Goal: Communication & Community: Participate in discussion

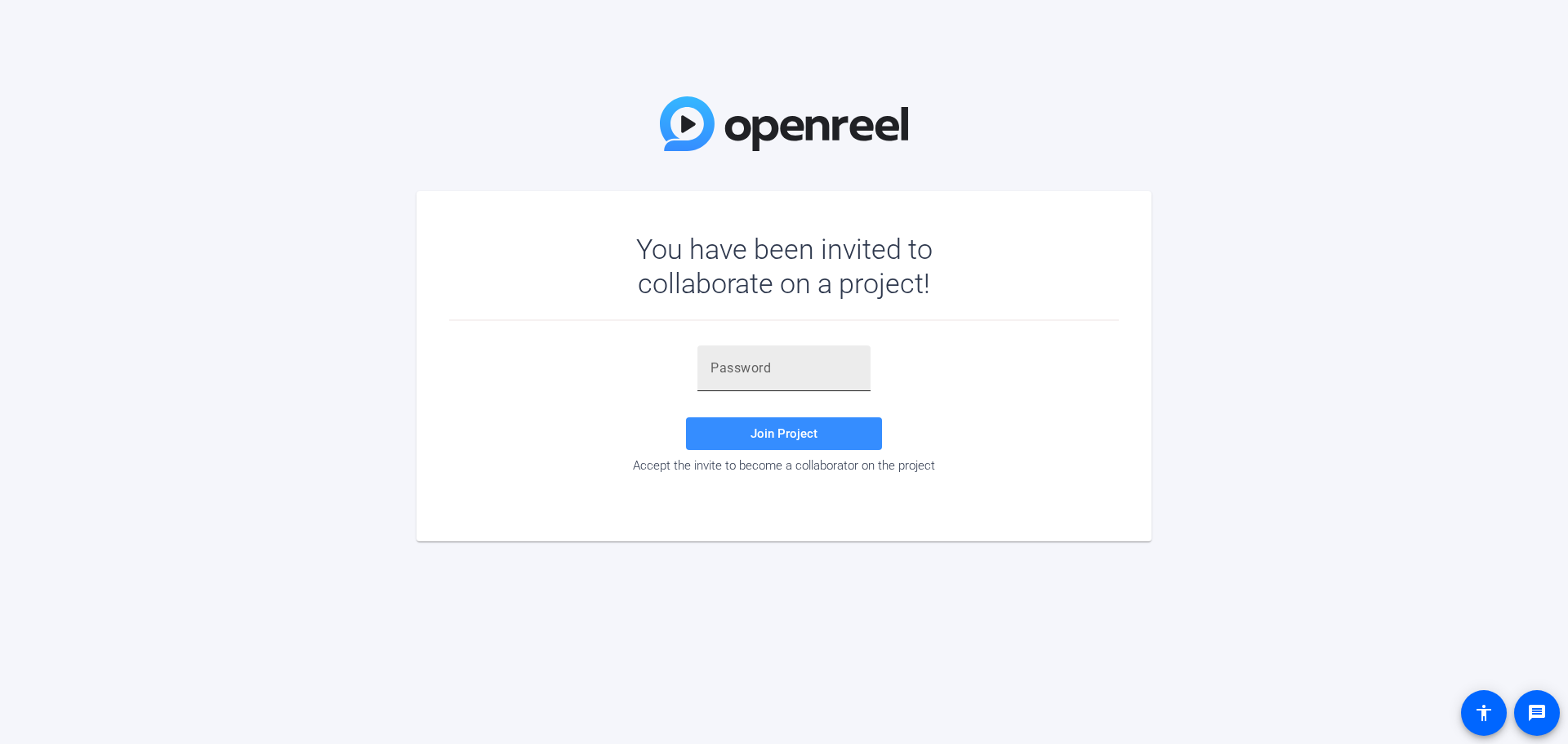
click at [791, 376] on input "text" at bounding box center [784, 368] width 147 height 20
paste input "lRrg36"
type input "lRrg36"
click at [782, 434] on span "Join Project" at bounding box center [783, 434] width 66 height 15
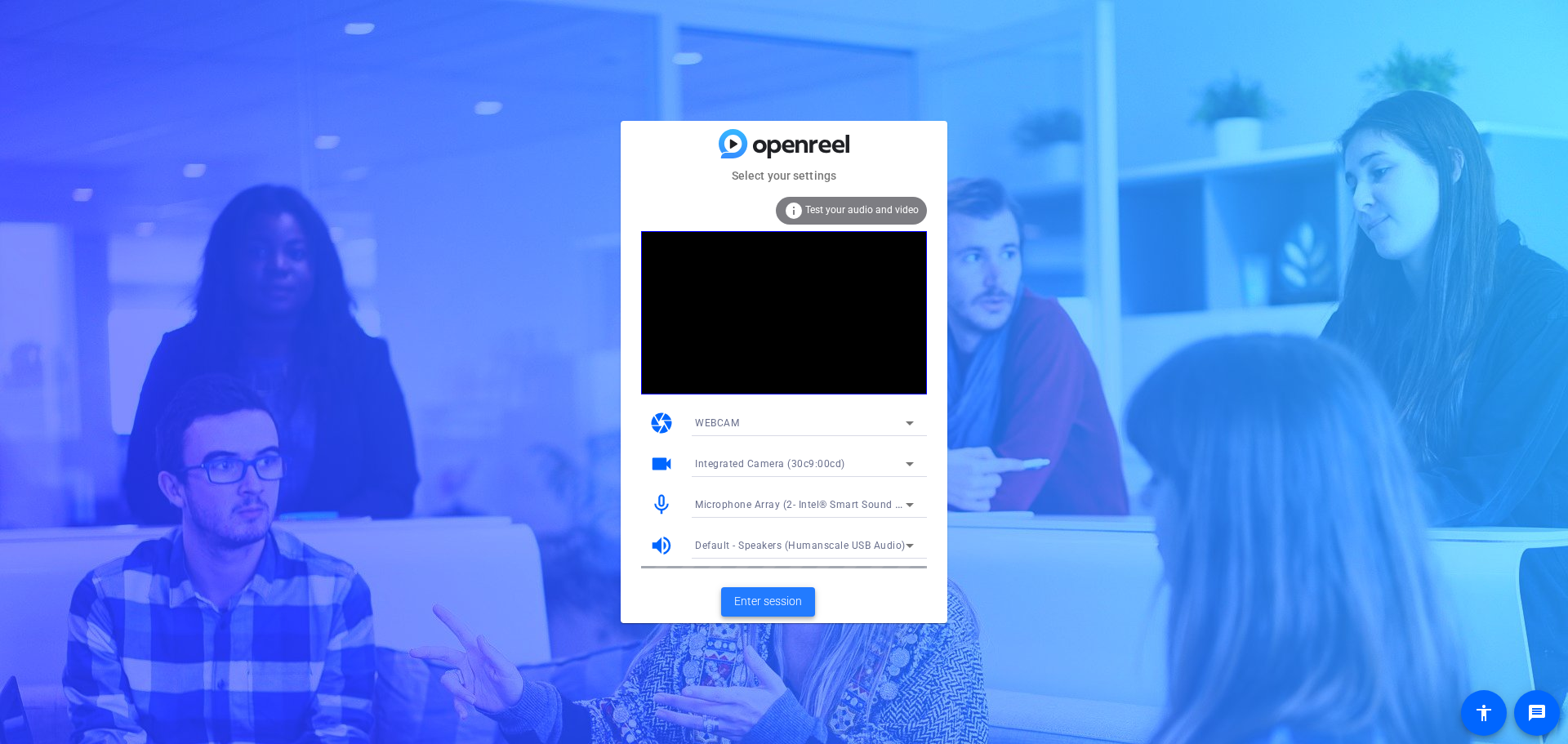
click at [775, 607] on span "Enter session" at bounding box center [768, 600] width 67 height 17
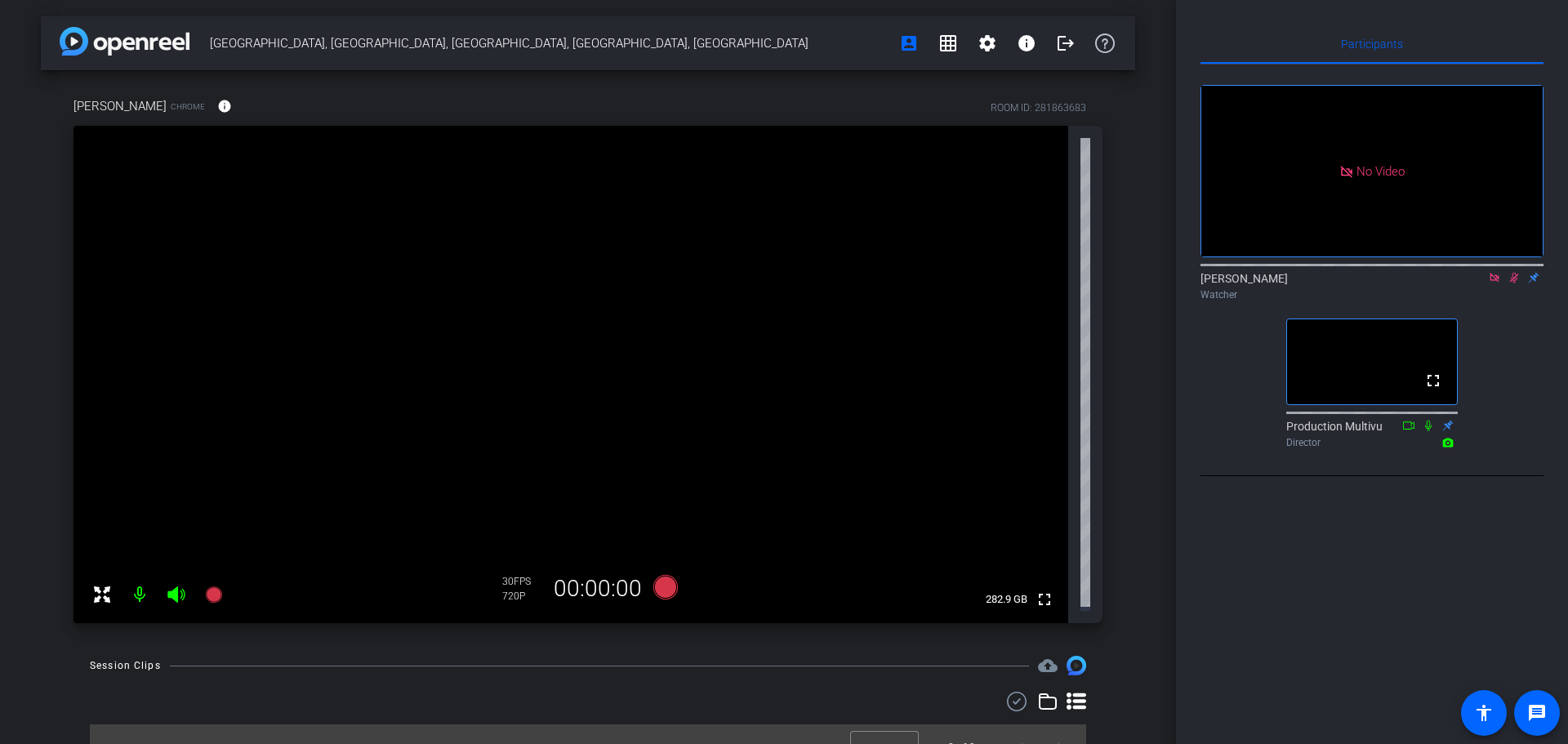
click at [1492, 284] on icon at bounding box center [1494, 278] width 13 height 12
click at [1477, 284] on icon at bounding box center [1475, 278] width 13 height 12
click at [1496, 284] on icon at bounding box center [1494, 278] width 13 height 12
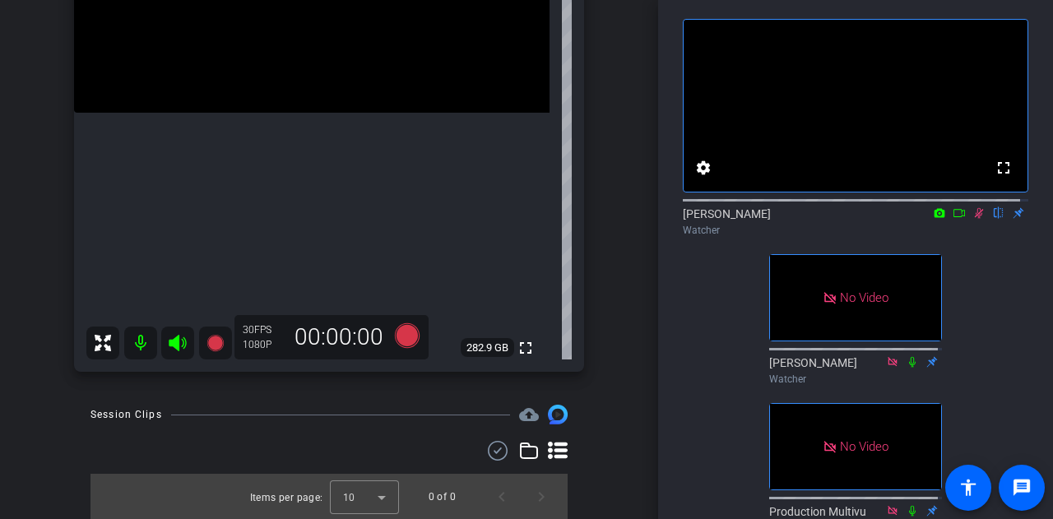
scroll to position [145, 0]
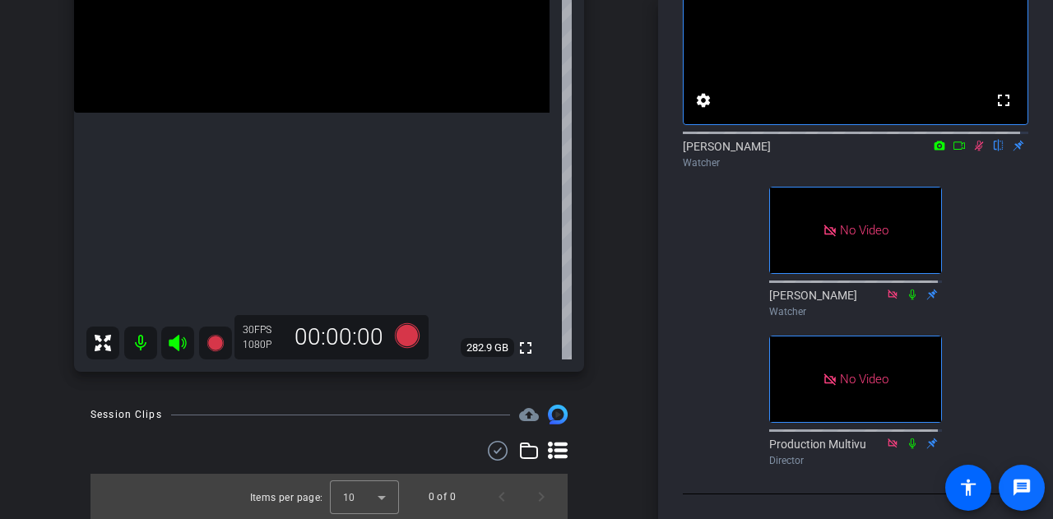
click at [1005, 486] on span at bounding box center [1022, 488] width 40 height 40
click at [716, 302] on div "fullscreen settings [PERSON_NAME] flip Watcher No Video [PERSON_NAME] Watcher N…" at bounding box center [856, 202] width 346 height 542
click at [953, 151] on icon at bounding box center [959, 146] width 13 height 12
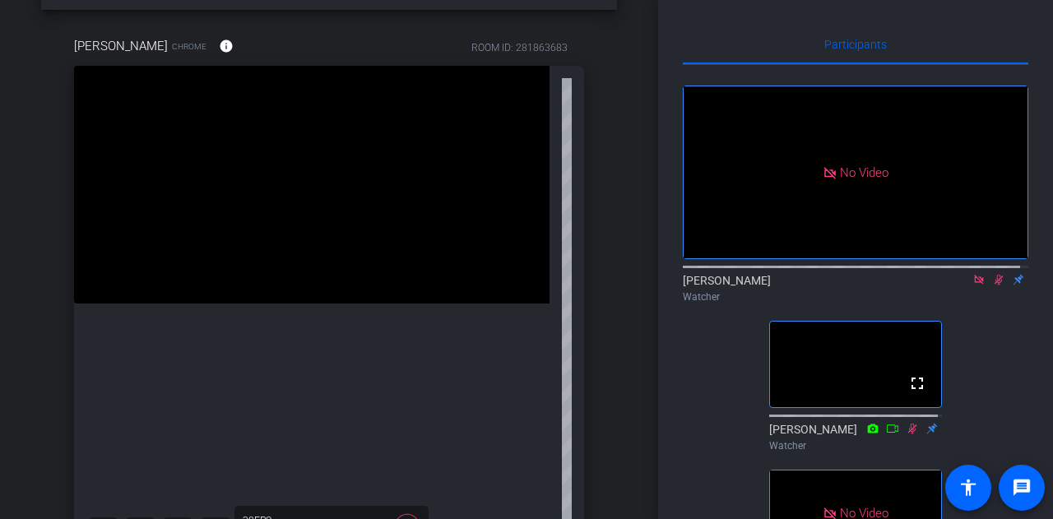
scroll to position [196, 0]
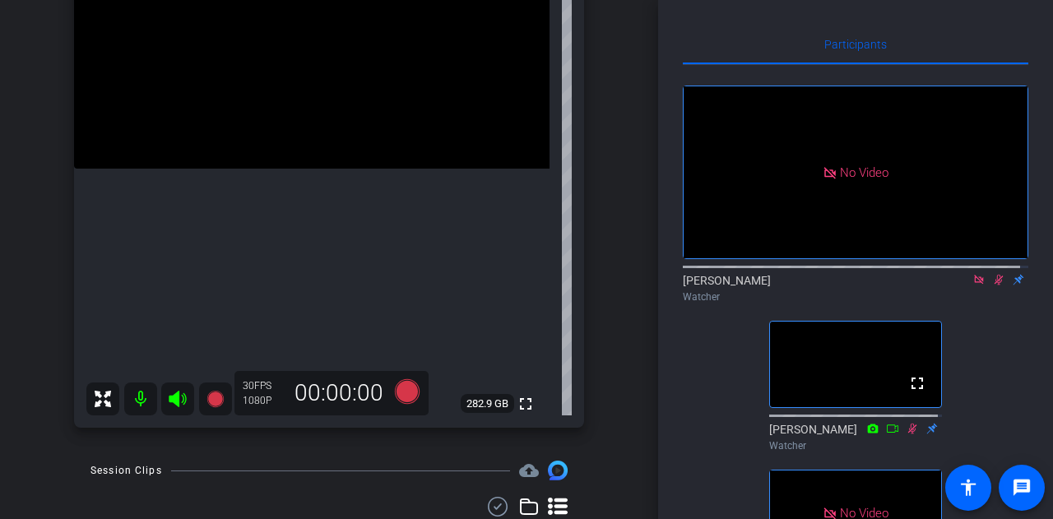
click at [1035, 101] on div "Participants No Video [PERSON_NAME] Watcher fullscreen [PERSON_NAME] Watcher No…" at bounding box center [855, 259] width 395 height 519
click at [174, 405] on div at bounding box center [159, 399] width 146 height 33
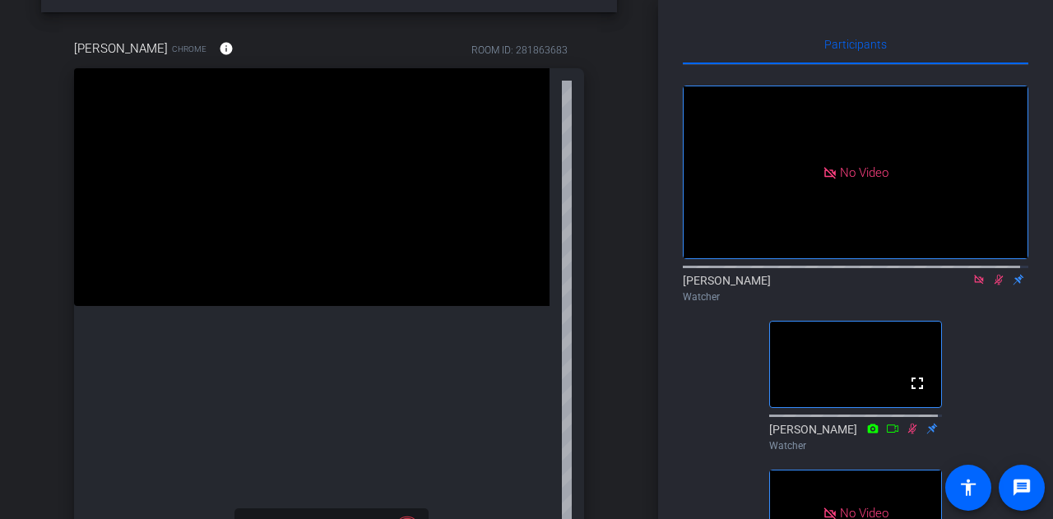
scroll to position [8, 0]
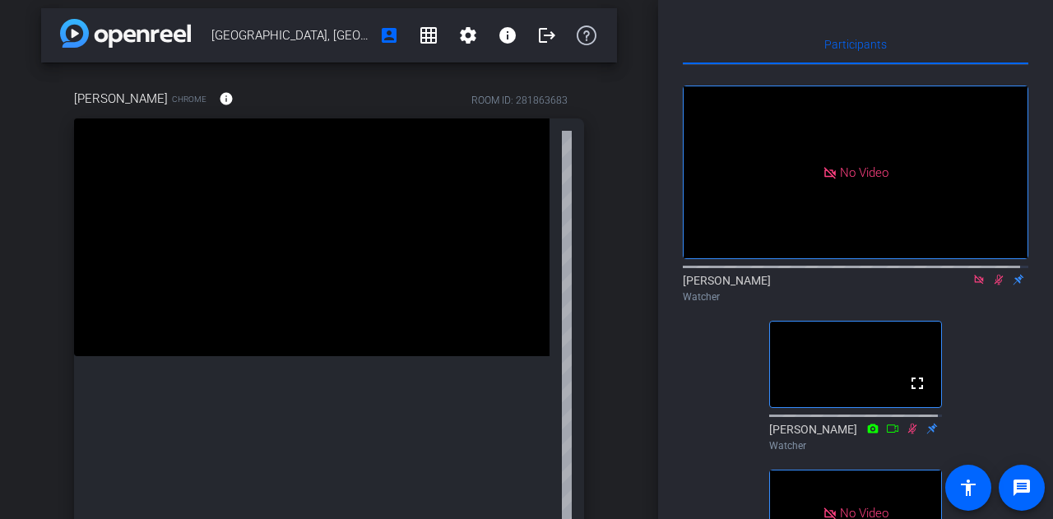
click at [992, 286] on icon at bounding box center [998, 280] width 13 height 12
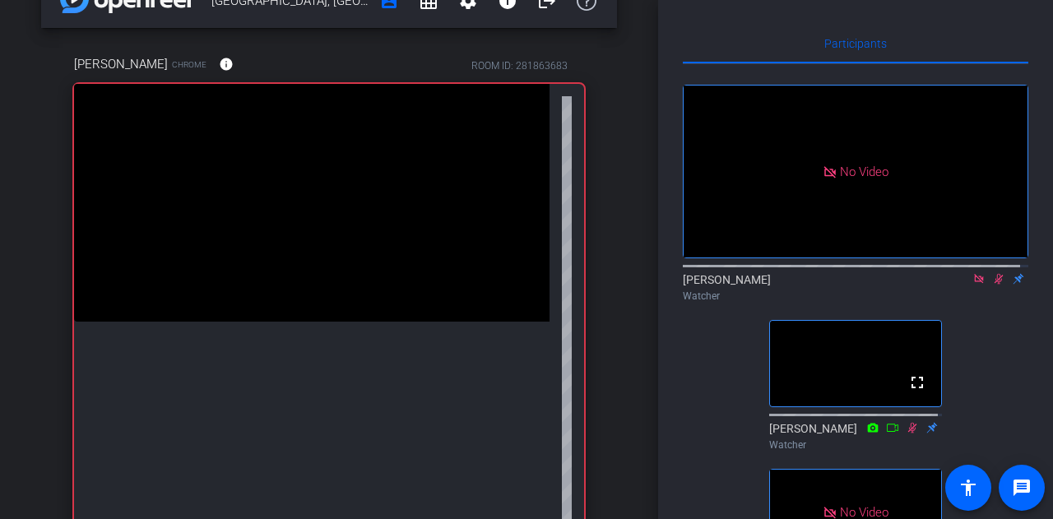
scroll to position [41, 0]
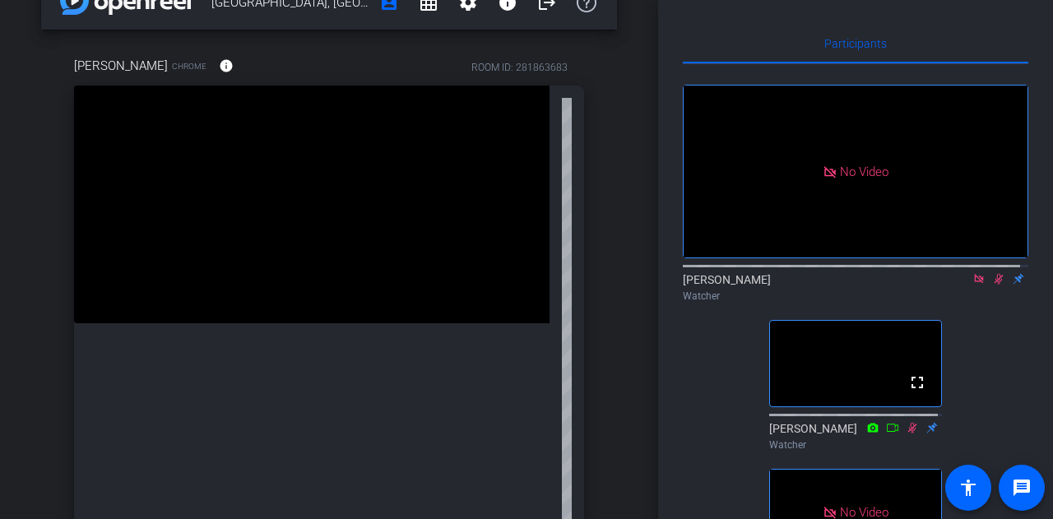
click at [992, 285] on icon at bounding box center [998, 279] width 13 height 12
click at [993, 285] on icon at bounding box center [998, 279] width 13 height 12
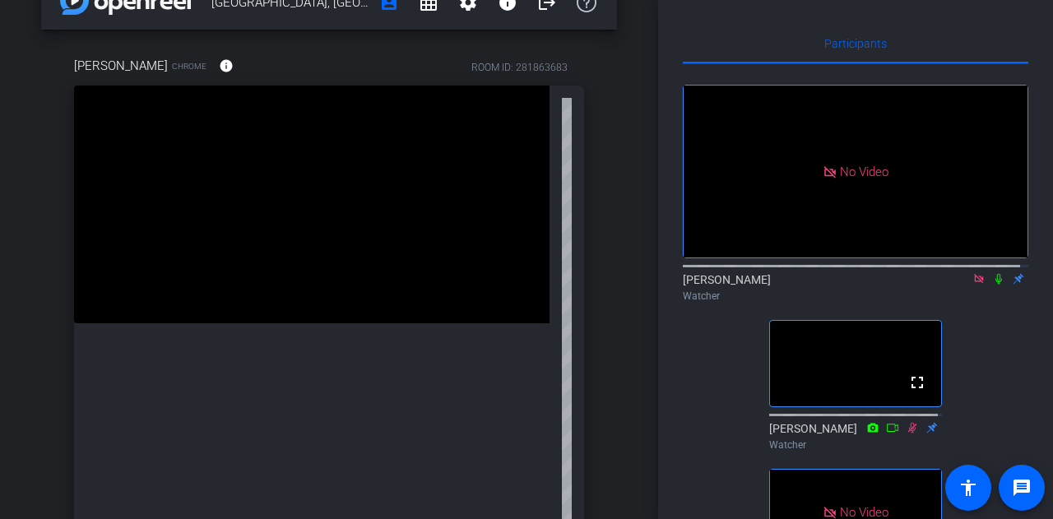
click at [993, 285] on icon at bounding box center [998, 279] width 13 height 12
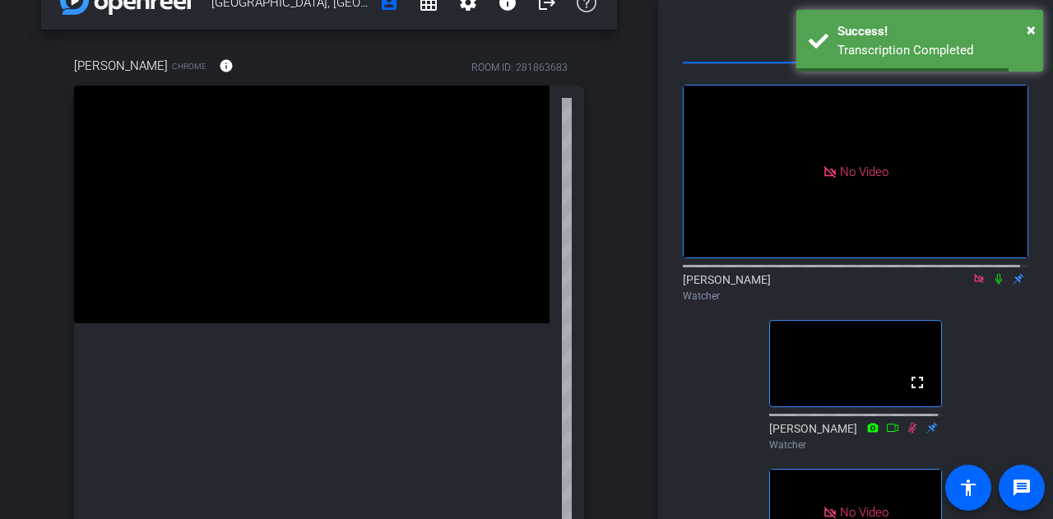
click at [993, 285] on icon at bounding box center [998, 279] width 13 height 12
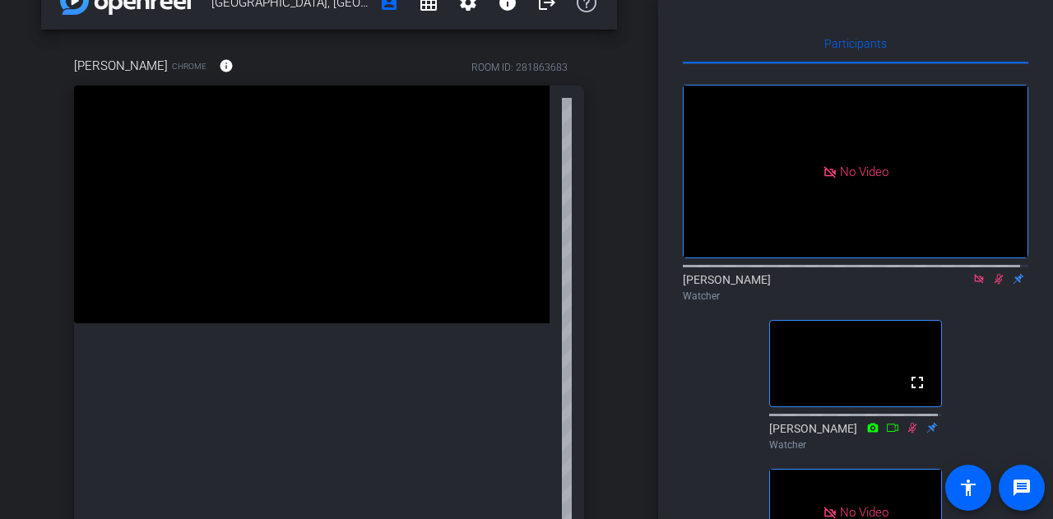
click at [993, 285] on icon at bounding box center [998, 279] width 13 height 12
click at [992, 285] on icon at bounding box center [998, 279] width 13 height 12
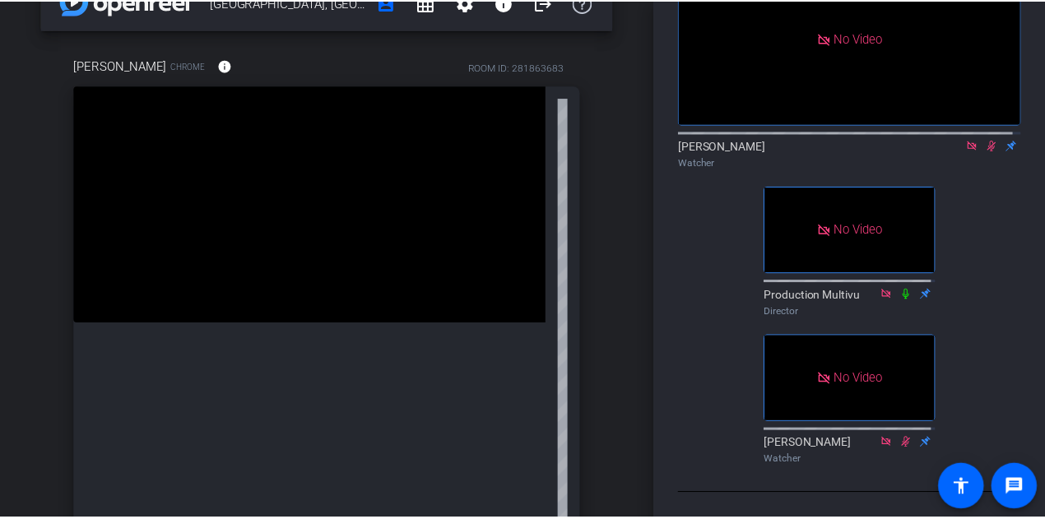
scroll to position [0, 0]
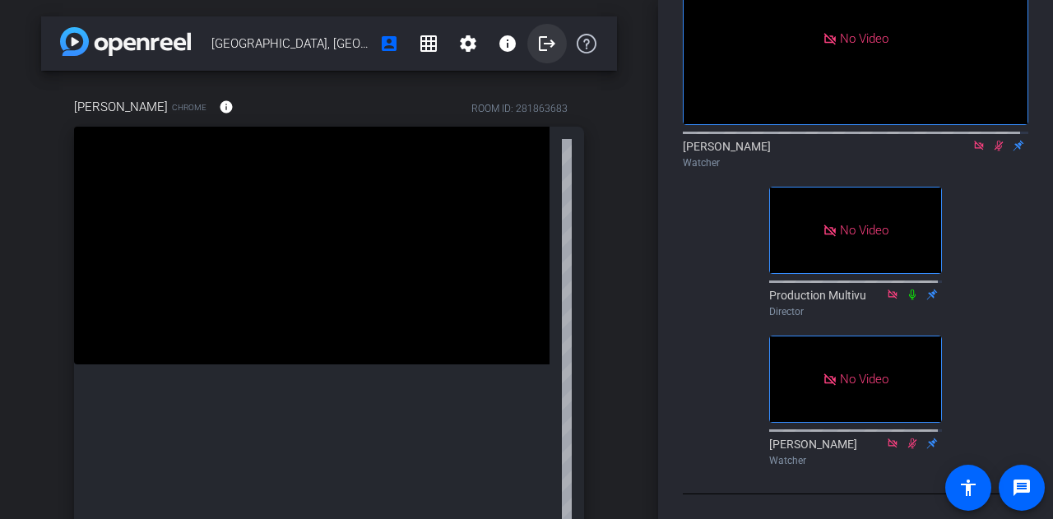
click at [543, 39] on mat-icon "logout" at bounding box center [547, 44] width 20 height 20
